Goal: Information Seeking & Learning: Learn about a topic

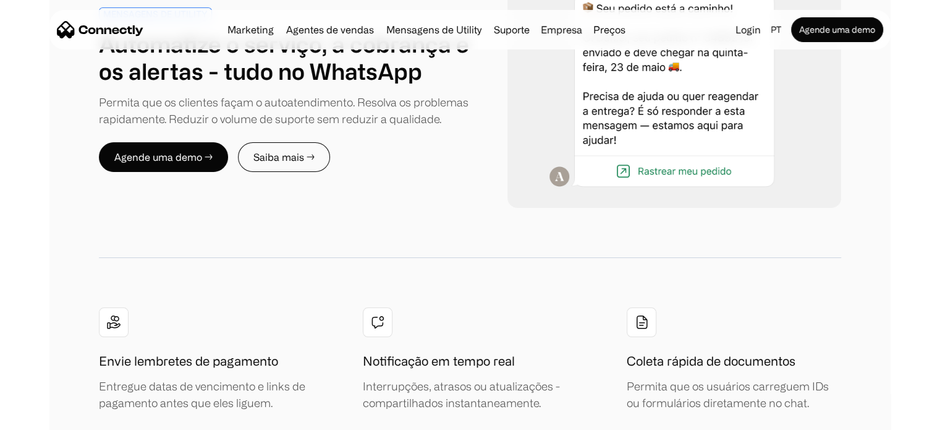
scroll to position [4883, 0]
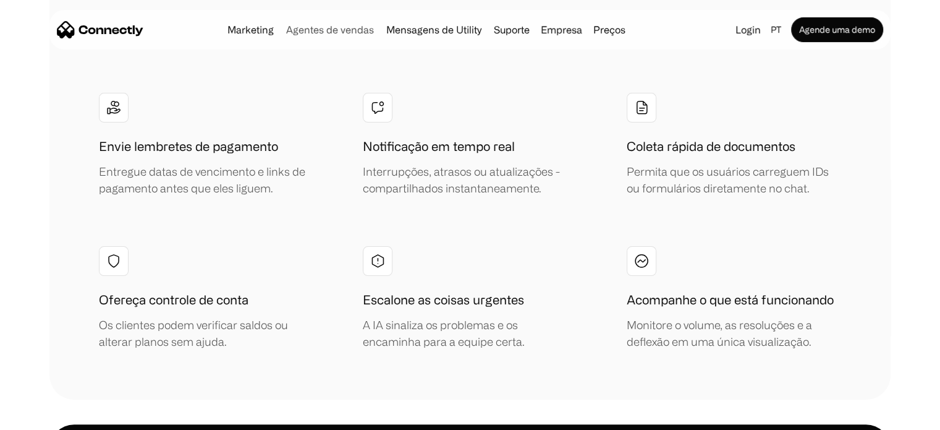
click at [323, 31] on link "Agentes de vendas" at bounding box center [330, 30] width 98 height 10
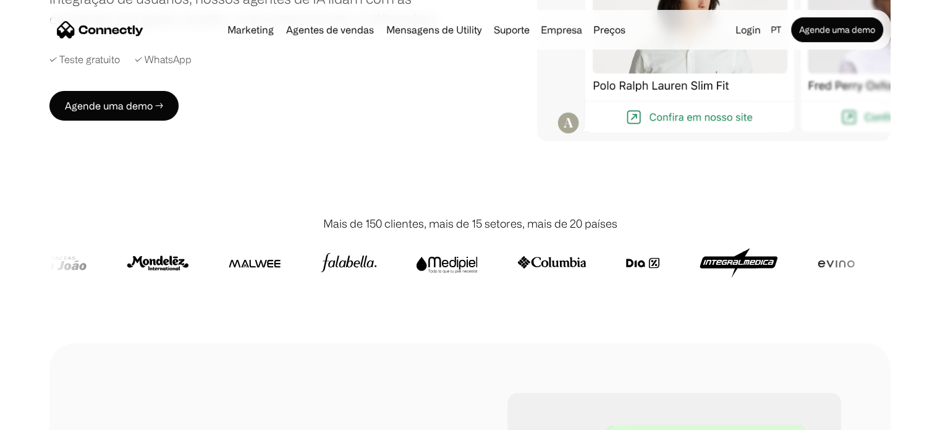
scroll to position [371, 0]
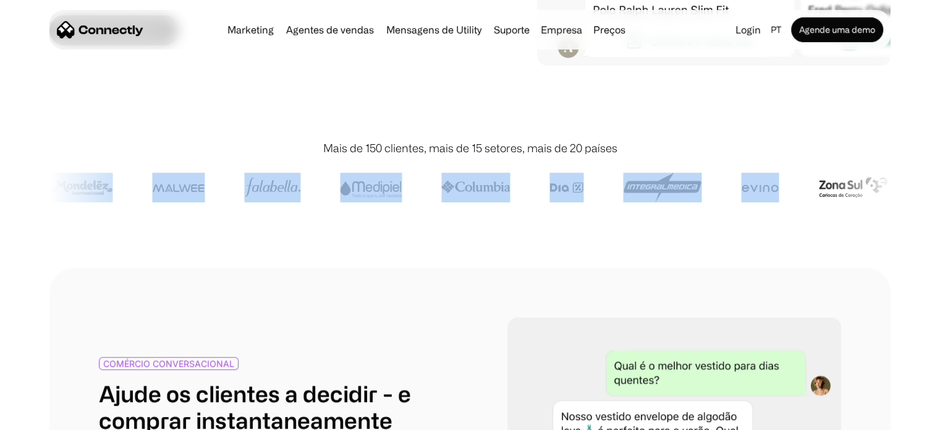
drag, startPoint x: 790, startPoint y: 187, endPoint x: 944, endPoint y: 201, distance: 154.6
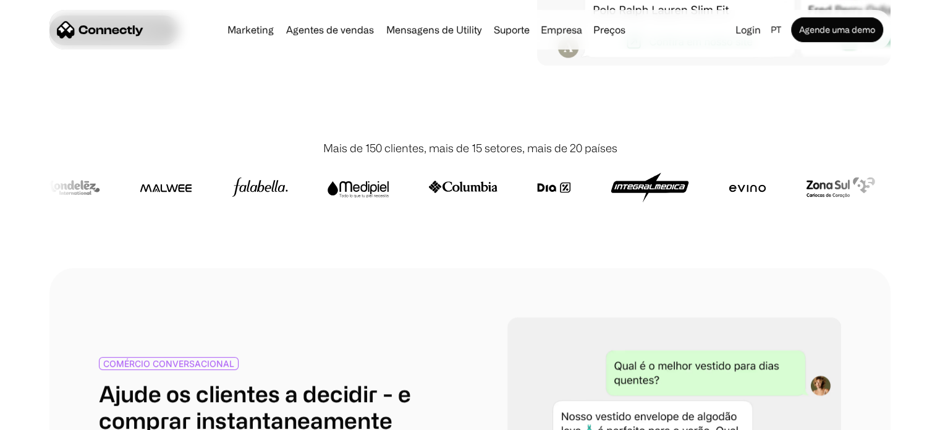
click at [740, 227] on div "Mais de 150 clientes, mais de 15 setores, mais de 20 países" at bounding box center [469, 191] width 841 height 153
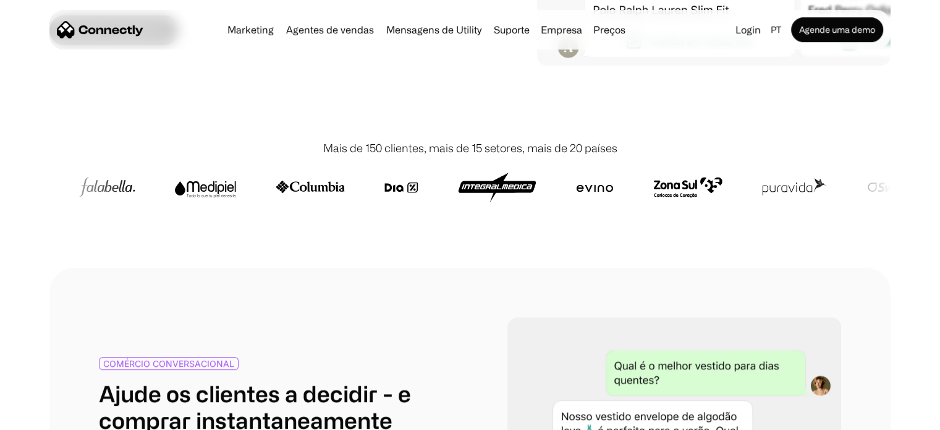
click at [489, 227] on div "Mais de 150 clientes, mais de 15 setores, mais de 20 países" at bounding box center [469, 191] width 841 height 153
